Goal: Information Seeking & Learning: Check status

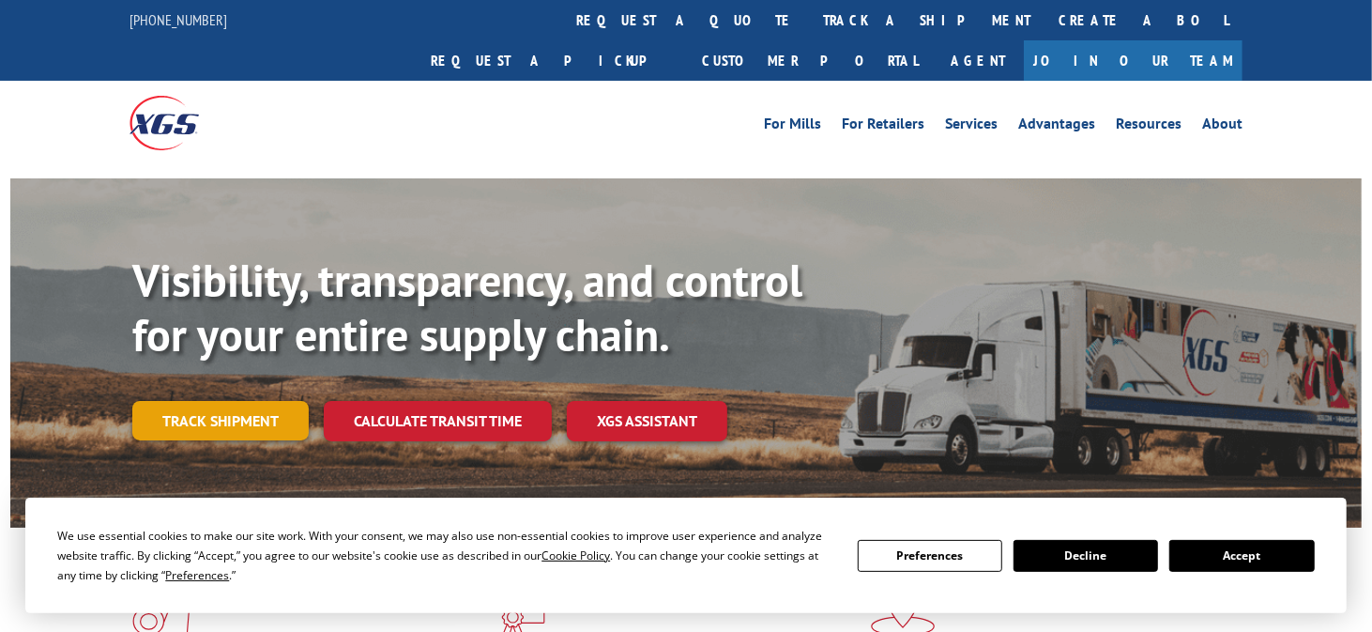
click at [222, 401] on link "Track shipment" at bounding box center [220, 420] width 176 height 39
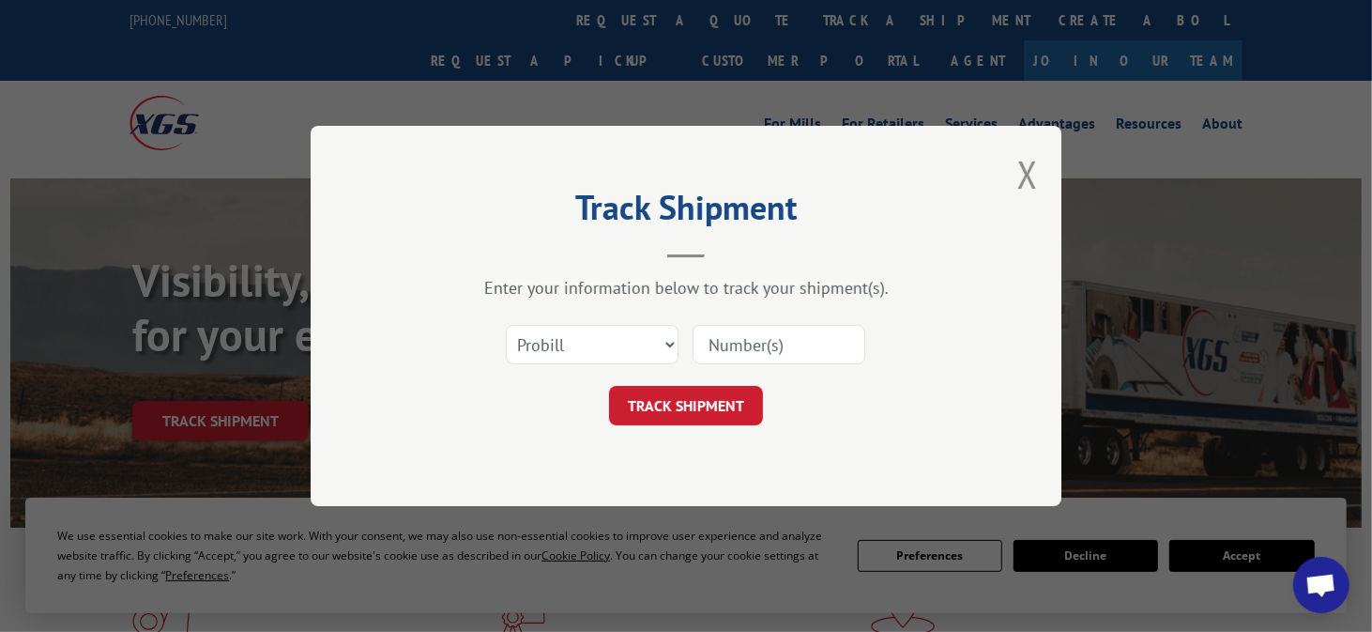
click at [740, 355] on input at bounding box center [779, 344] width 173 height 39
paste input "17630598"
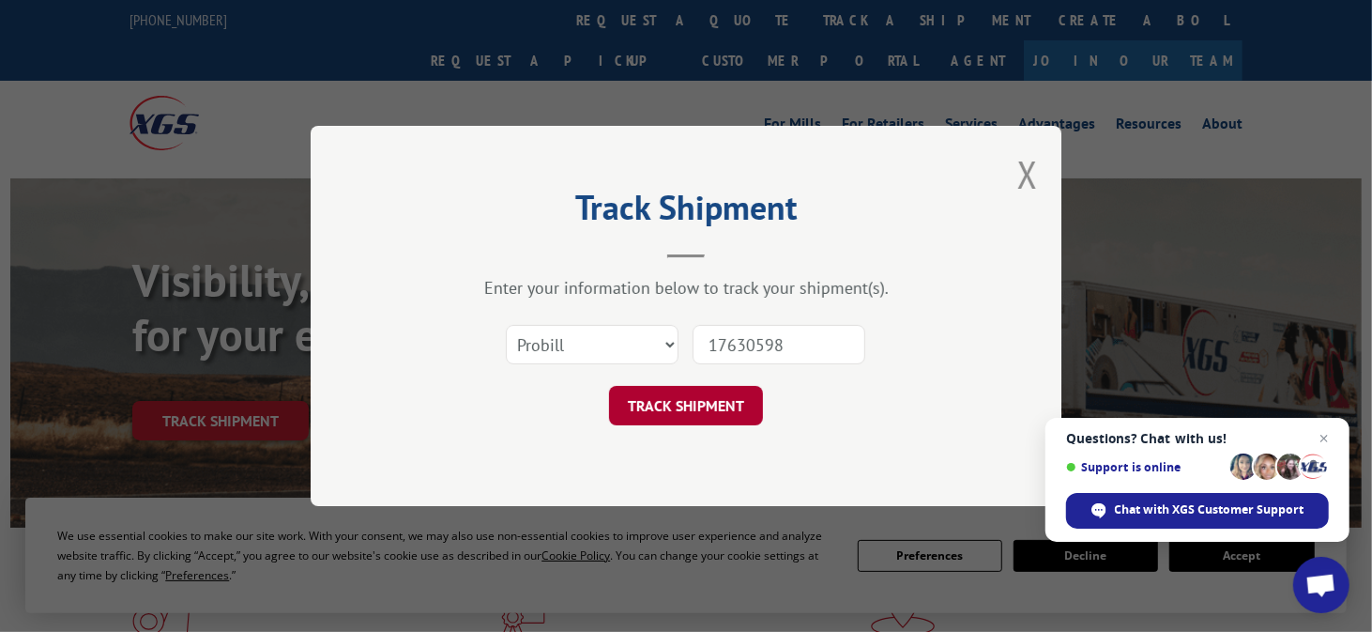
type input "17630598"
click at [713, 411] on button "TRACK SHIPMENT" at bounding box center [686, 405] width 154 height 39
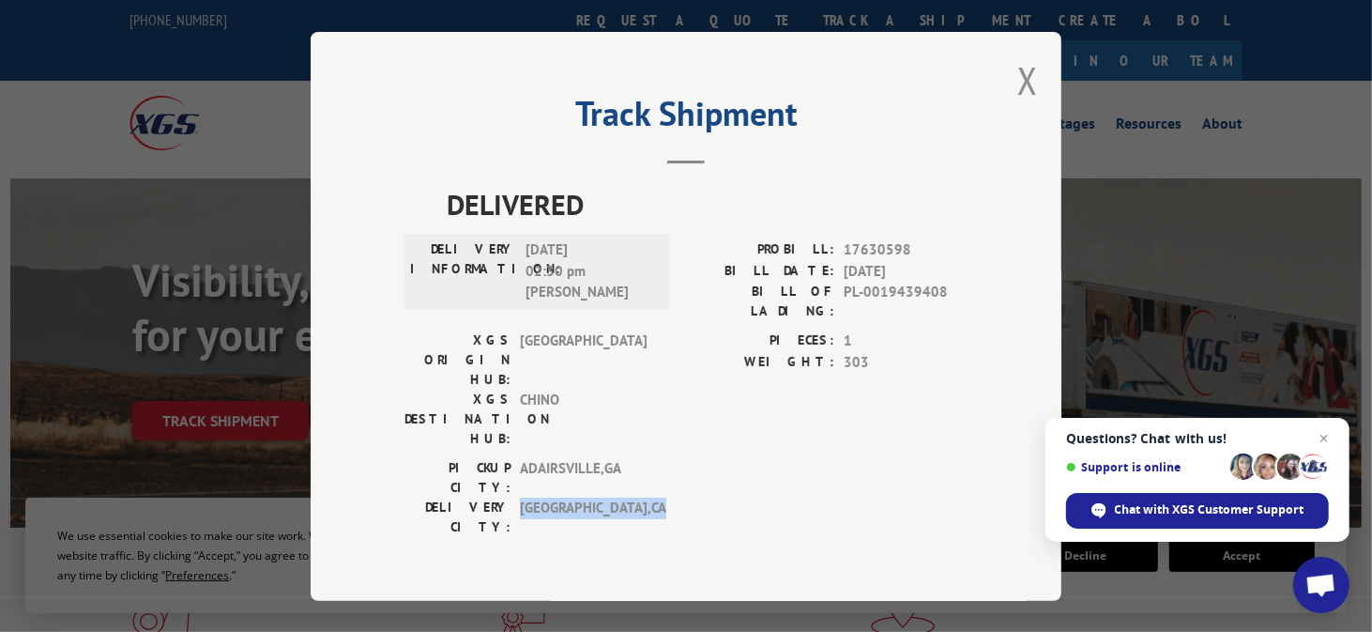
drag, startPoint x: 639, startPoint y: 437, endPoint x: 524, endPoint y: 434, distance: 115.5
click at [515, 498] on div "DELIVERY CITY: [GEOGRAPHIC_DATA] , [GEOGRAPHIC_DATA]" at bounding box center [531, 517] width 253 height 39
click at [918, 115] on h2 "Track Shipment" at bounding box center [686, 118] width 563 height 36
click at [1034, 84] on button "Close modal" at bounding box center [1028, 80] width 21 height 50
